Goal: Find specific page/section: Find specific page/section

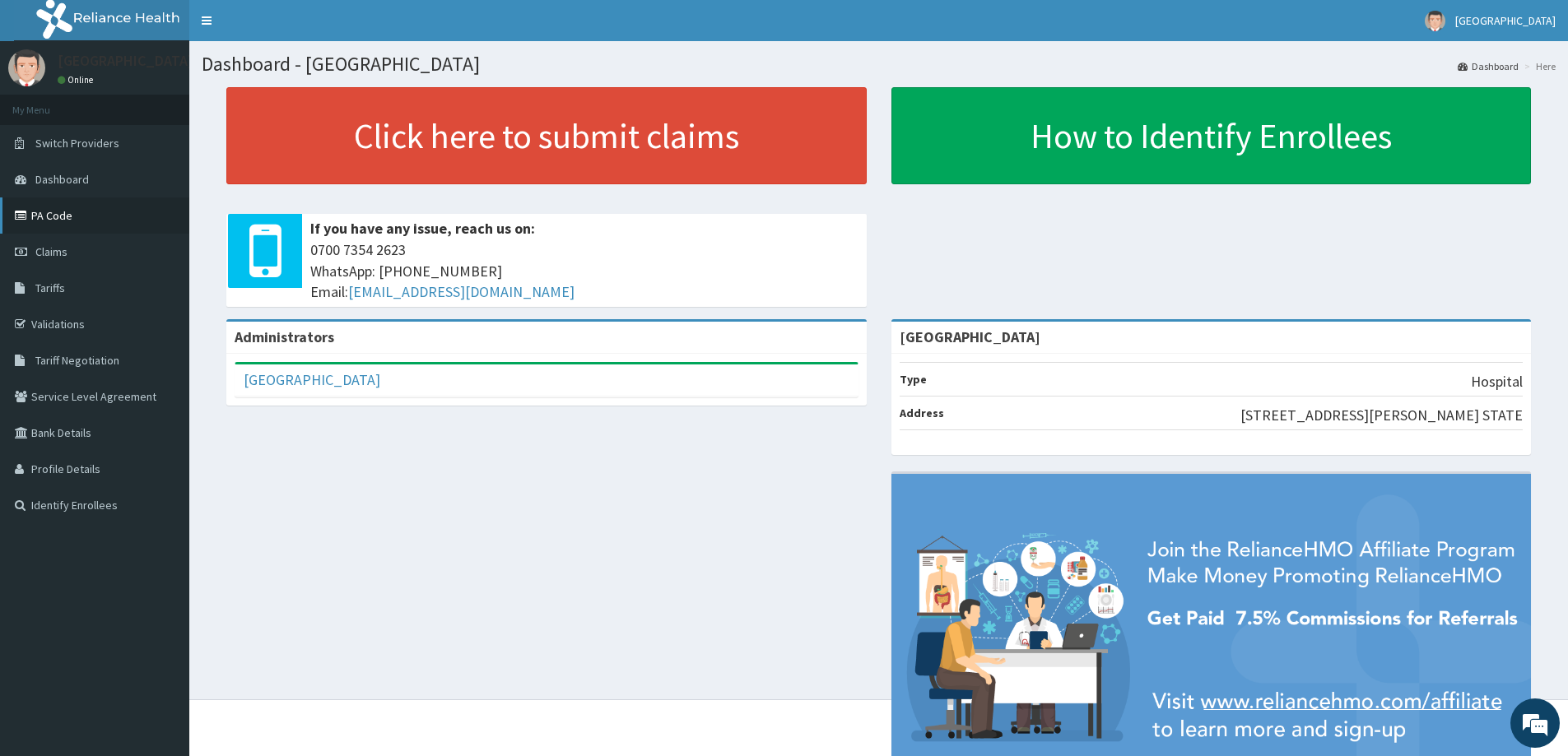
click at [94, 218] on link "PA Code" at bounding box center [94, 216] width 189 height 36
click at [73, 177] on span "Dashboard" at bounding box center [62, 180] width 54 height 15
click at [62, 211] on link "PA Code" at bounding box center [94, 216] width 189 height 36
click at [69, 209] on link "PA Code" at bounding box center [94, 216] width 189 height 36
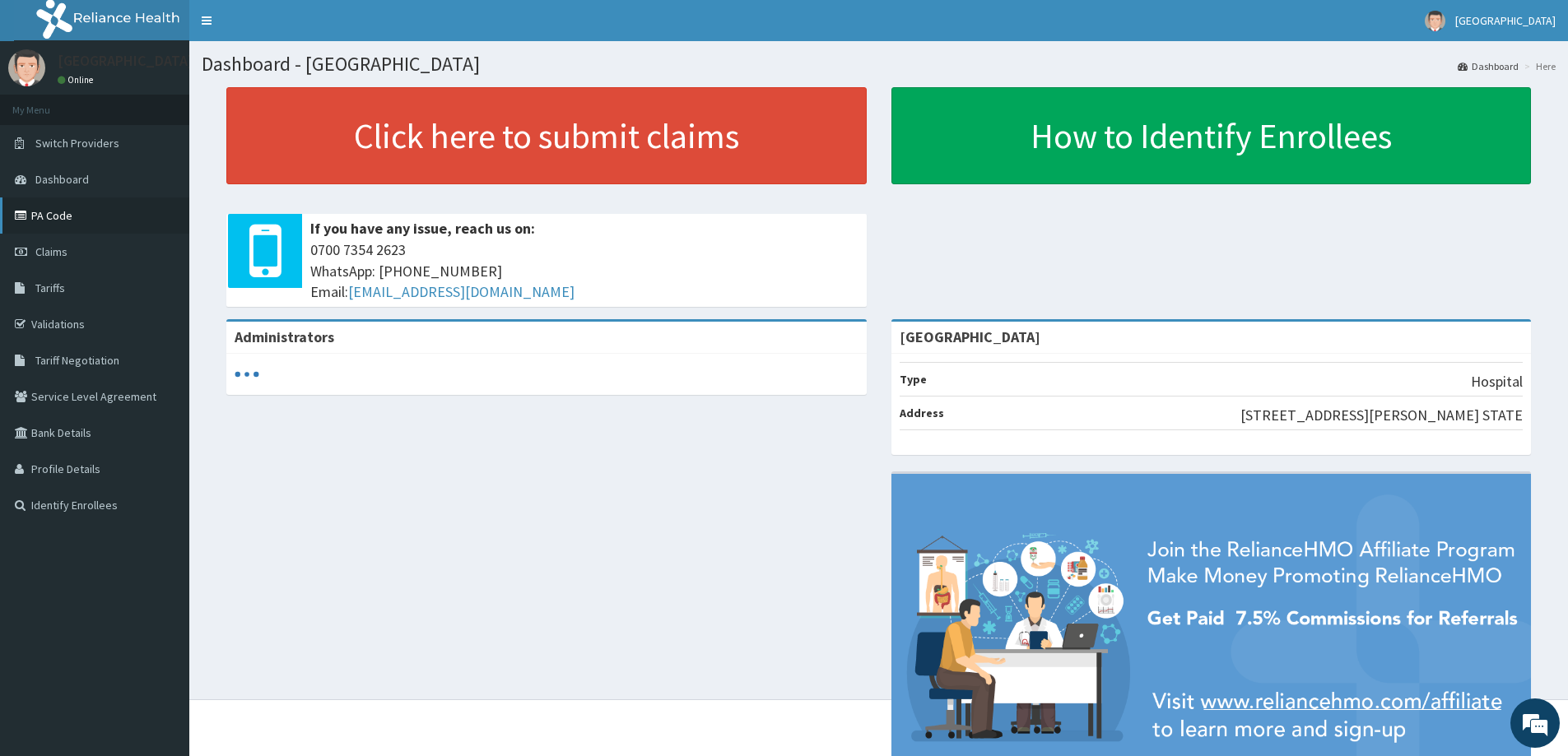
click at [52, 216] on link "PA Code" at bounding box center [94, 216] width 189 height 36
